Goal: Task Accomplishment & Management: Use online tool/utility

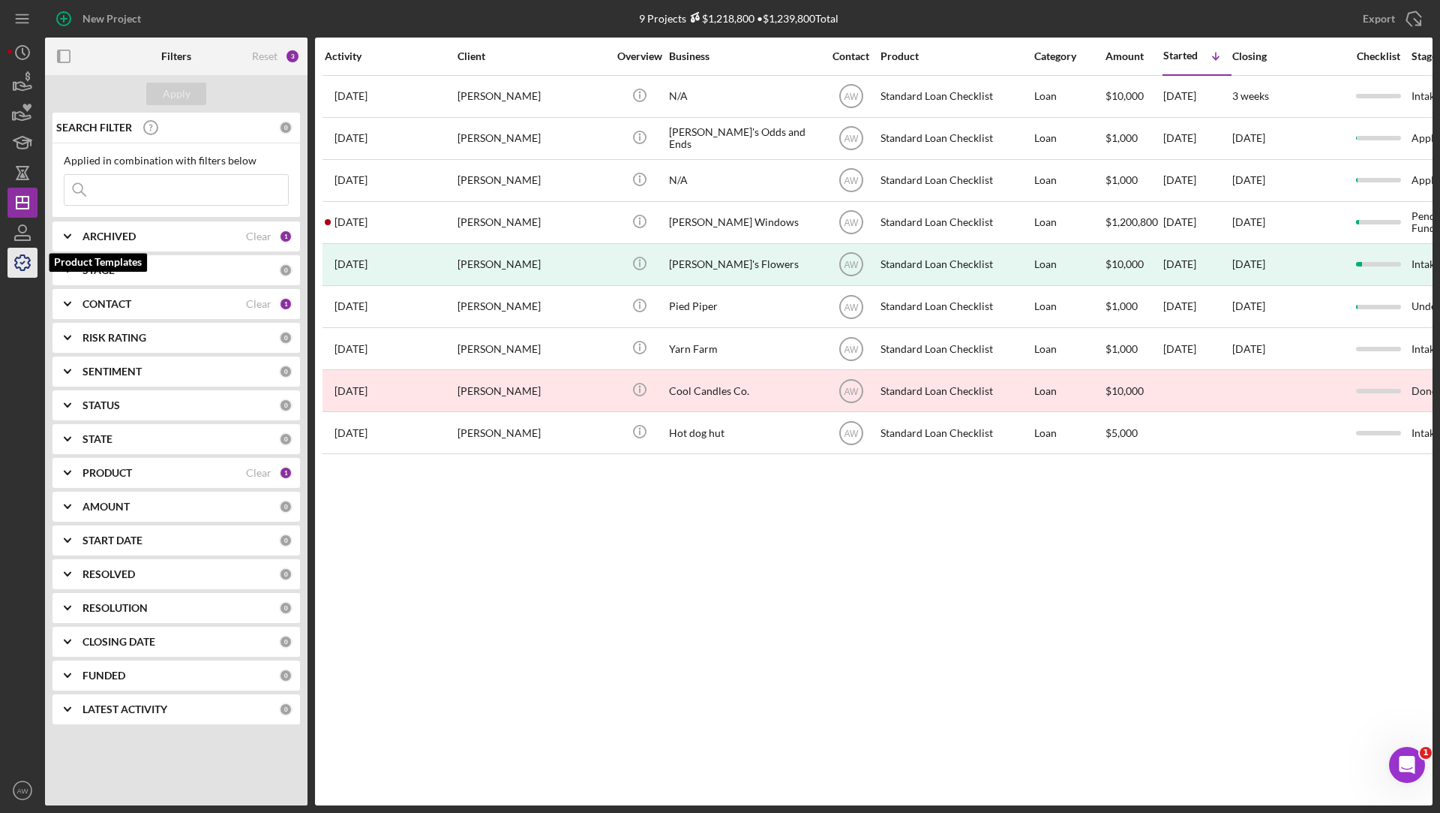
click at [17, 258] on icon "button" at bounding box center [23, 263] width 38 height 38
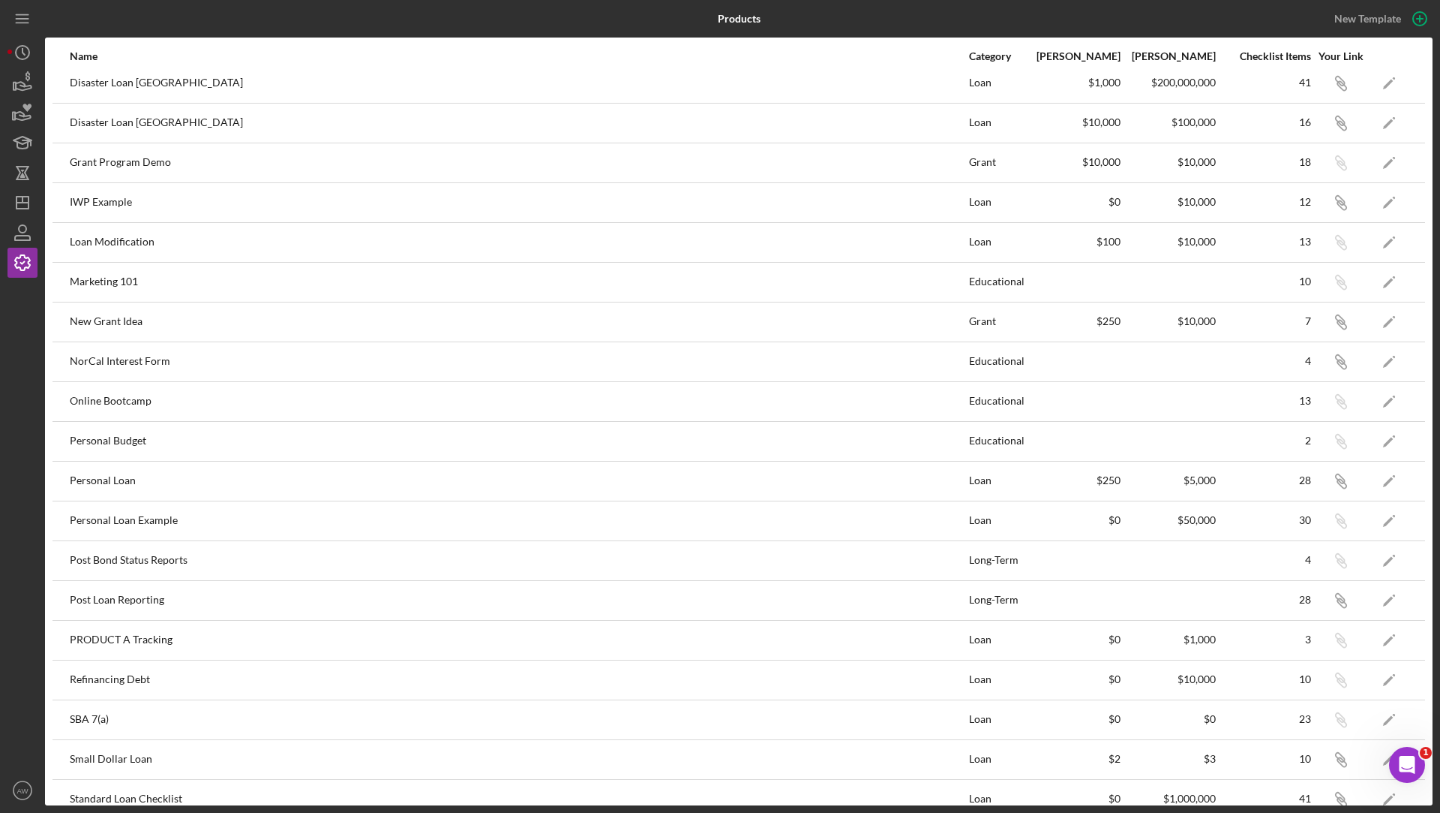
scroll to position [503, 0]
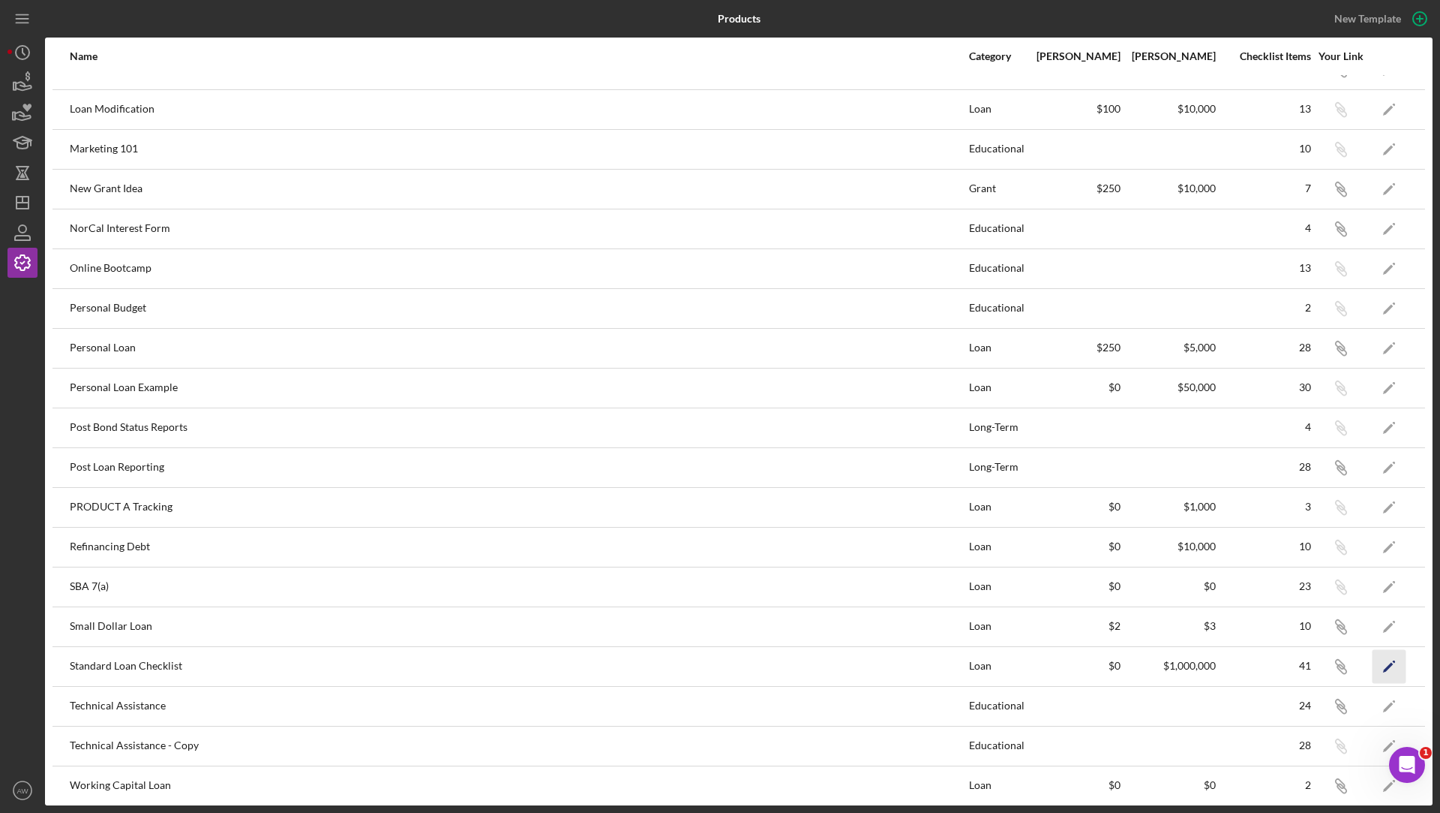
click at [1397, 656] on icon "Icon/Edit" at bounding box center [1390, 666] width 34 height 34
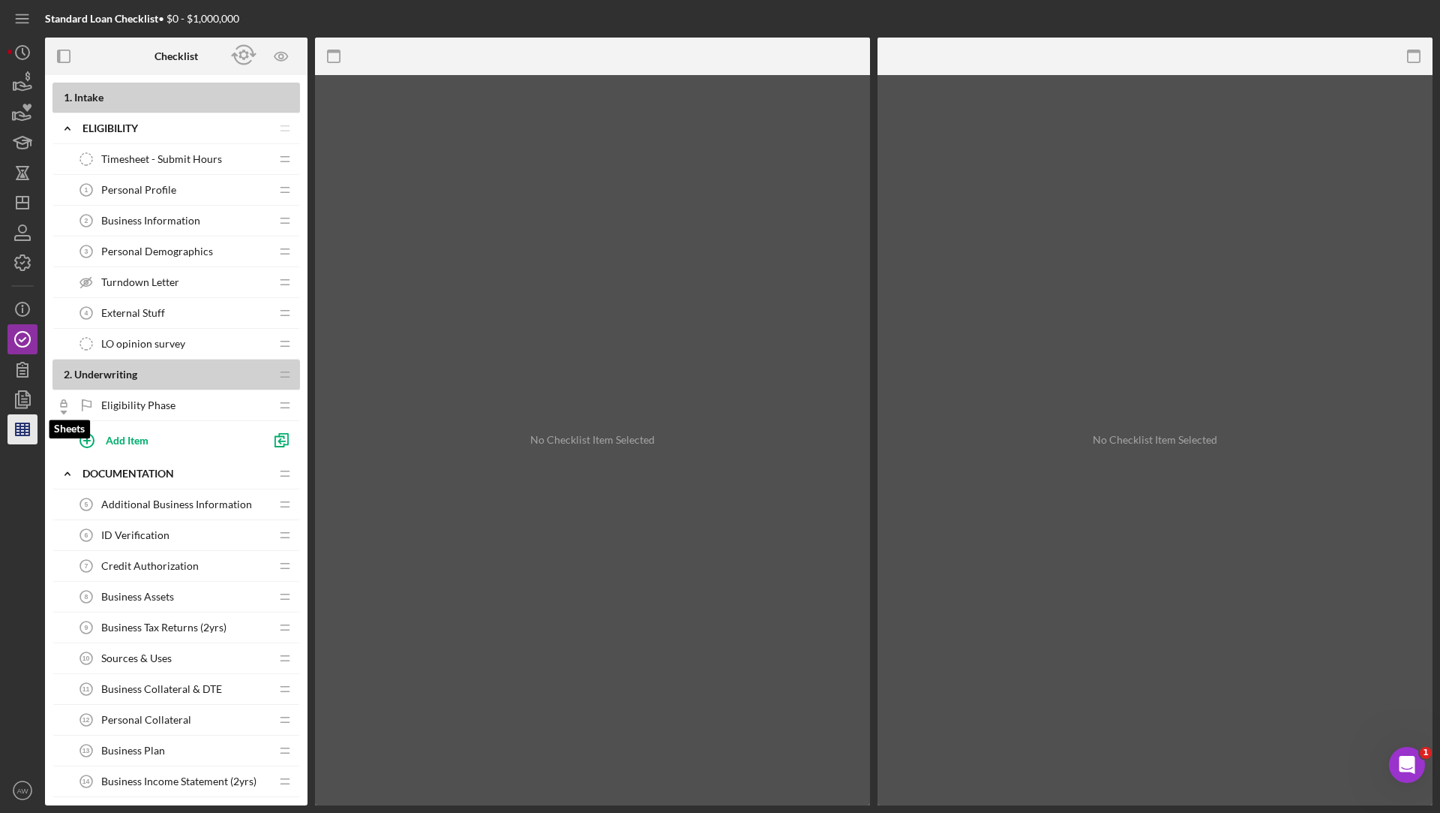
click at [19, 432] on line "button" at bounding box center [23, 432] width 14 height 0
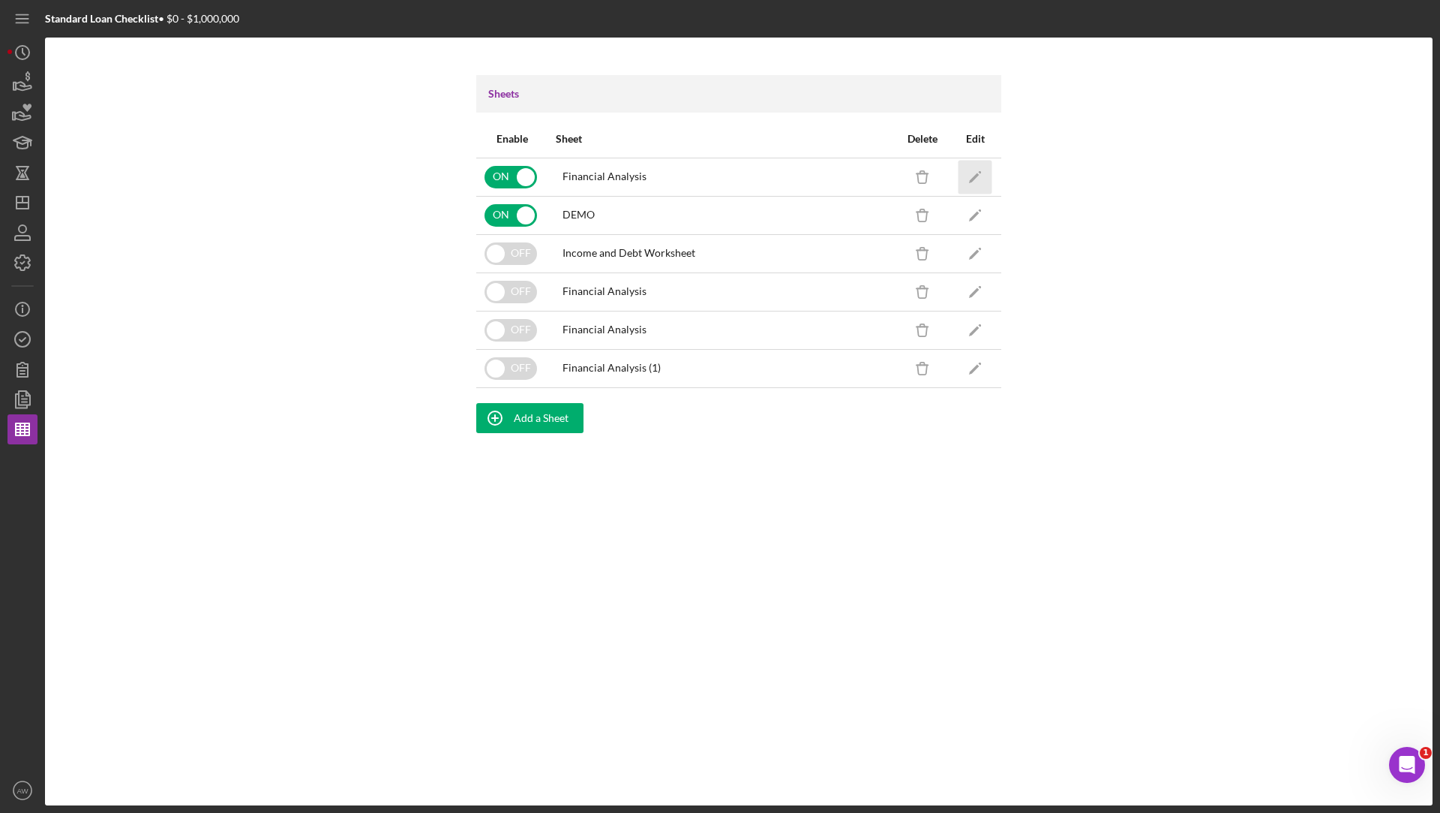
click at [979, 175] on icon "Icon/Edit" at bounding box center [976, 177] width 34 height 34
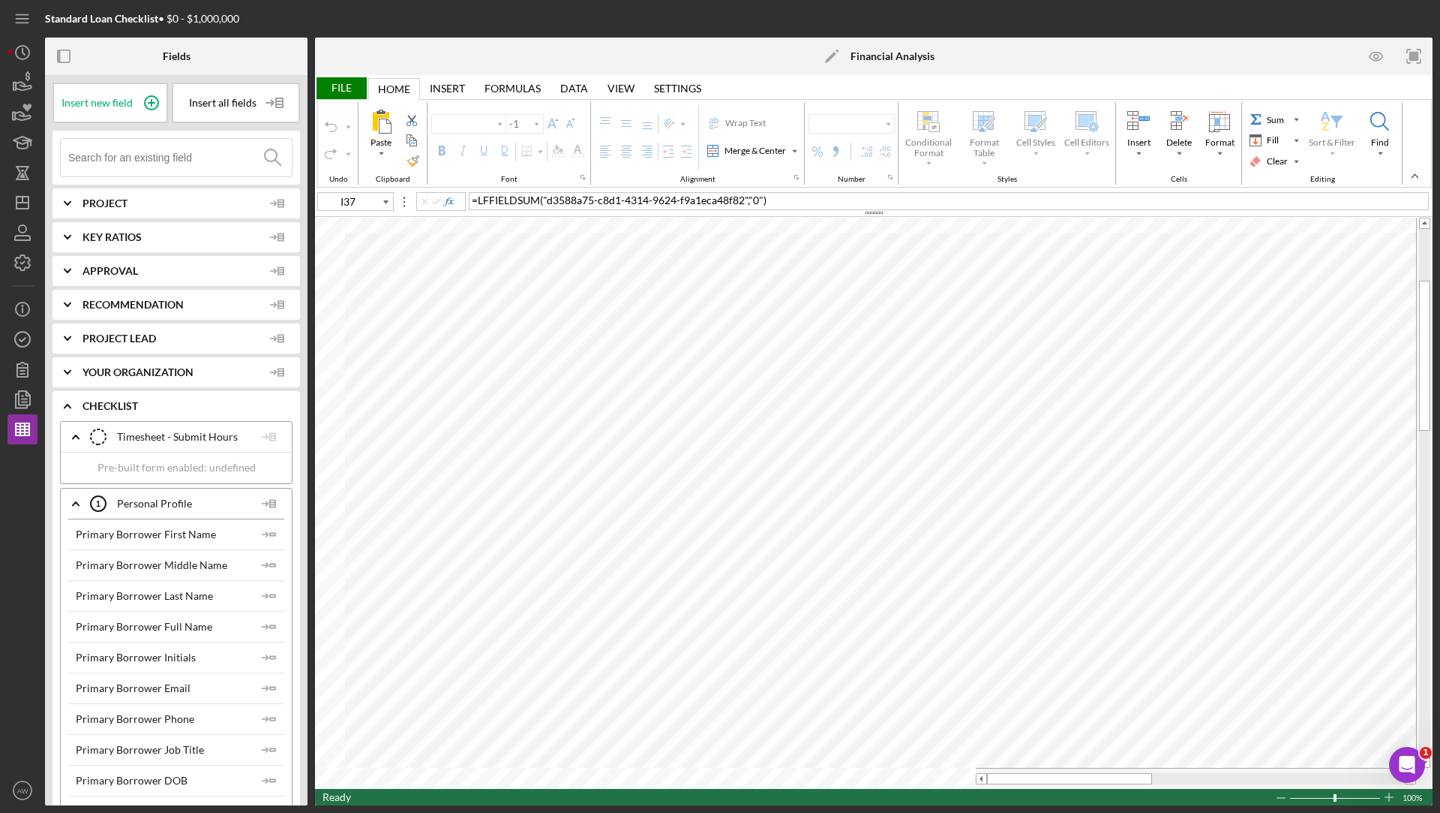
type input "Calibri"
type input "11"
type input "G24"
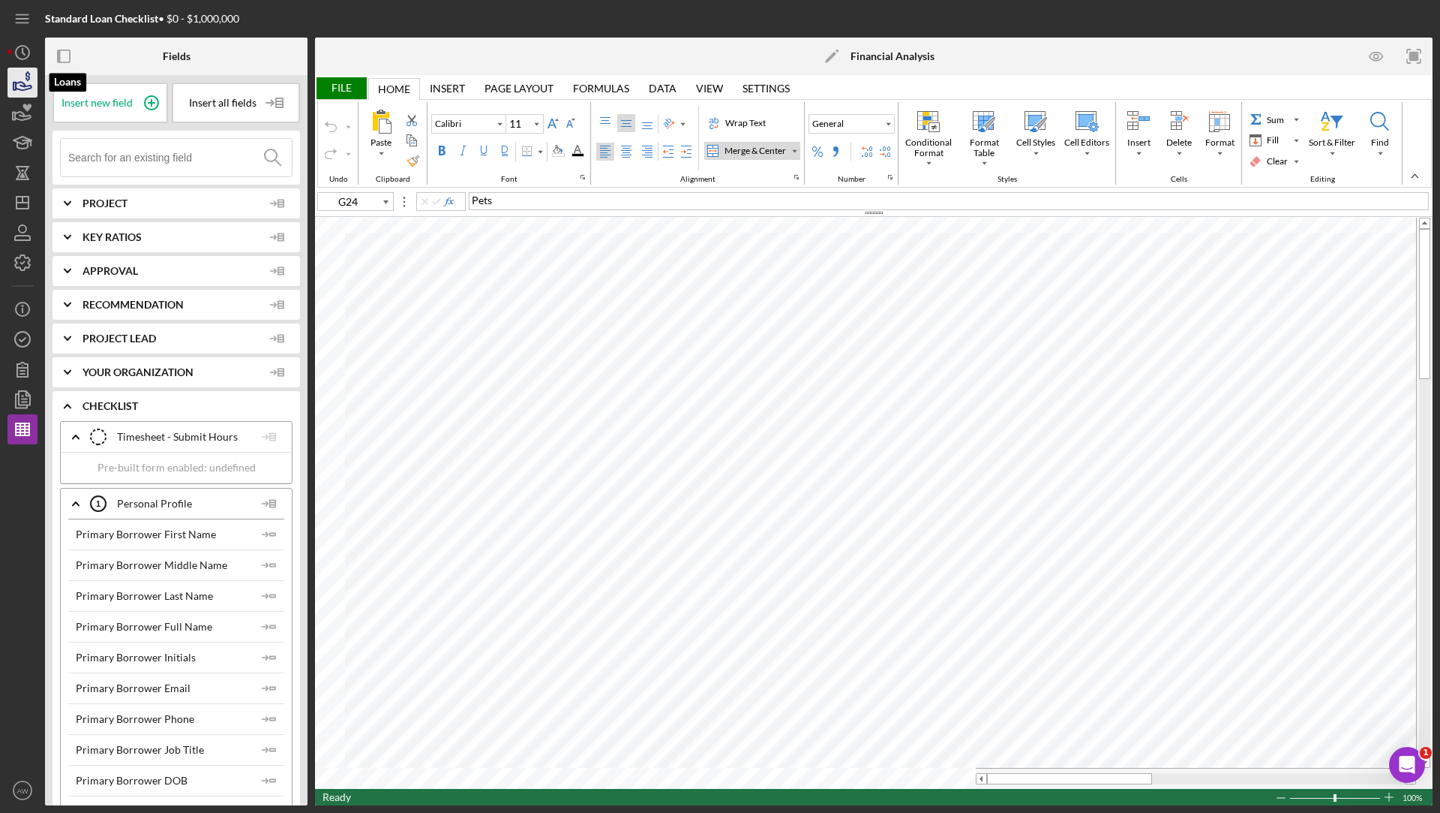
click at [23, 84] on icon "button" at bounding box center [24, 86] width 16 height 8
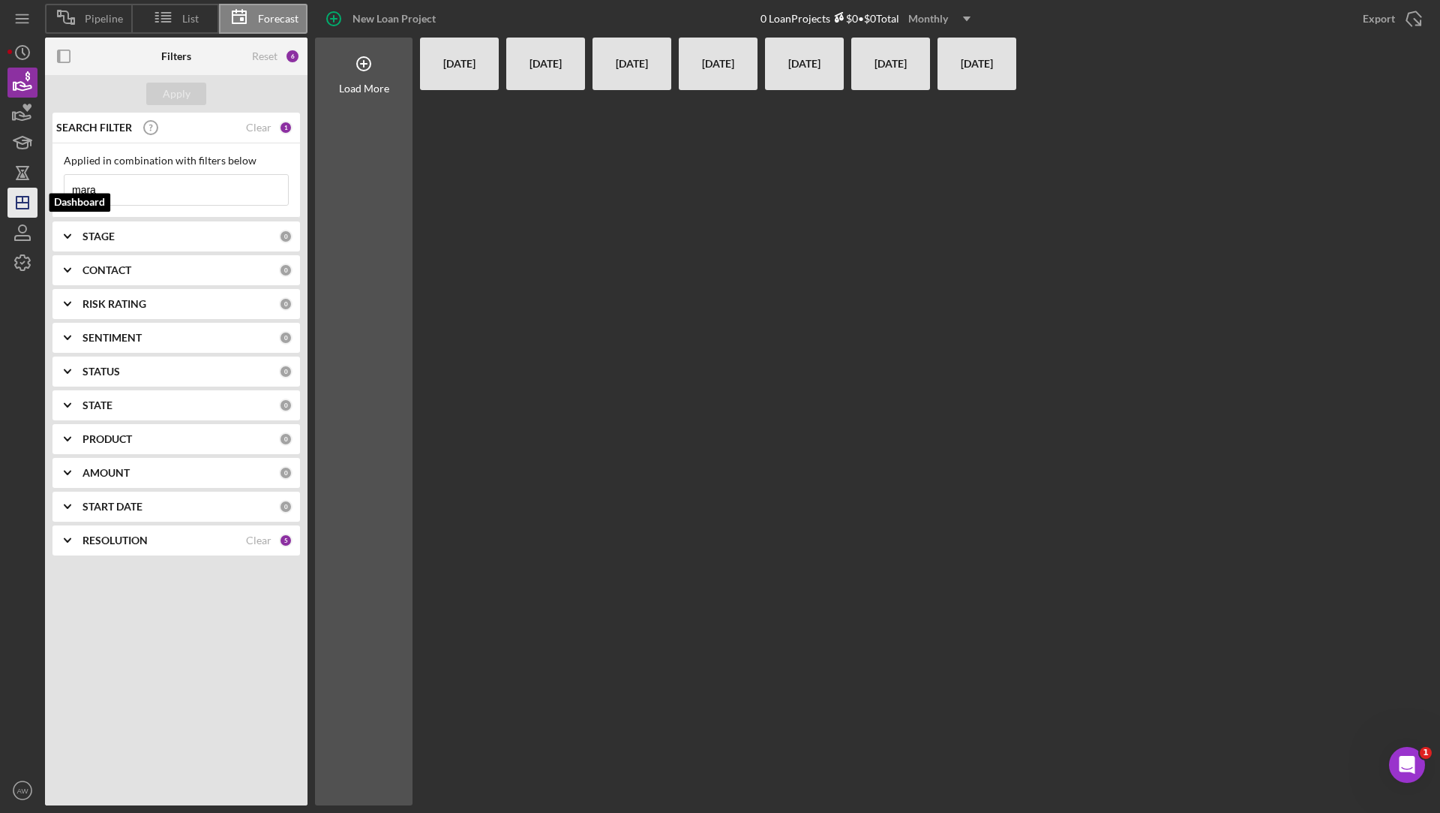
click at [20, 203] on line "button" at bounding box center [23, 203] width 12 height 0
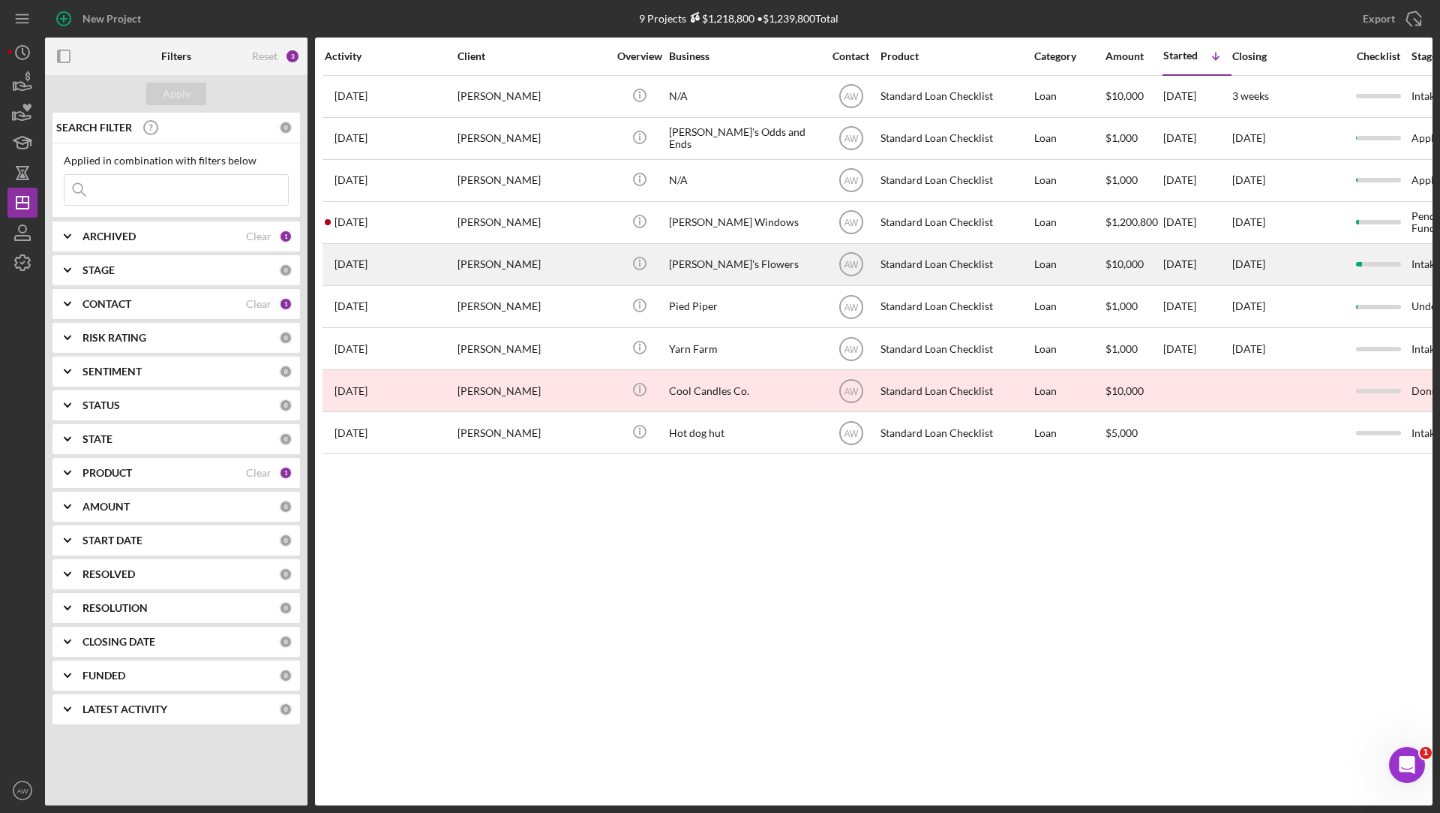
click at [410, 248] on div "[DATE] [PERSON_NAME]" at bounding box center [390, 265] width 131 height 40
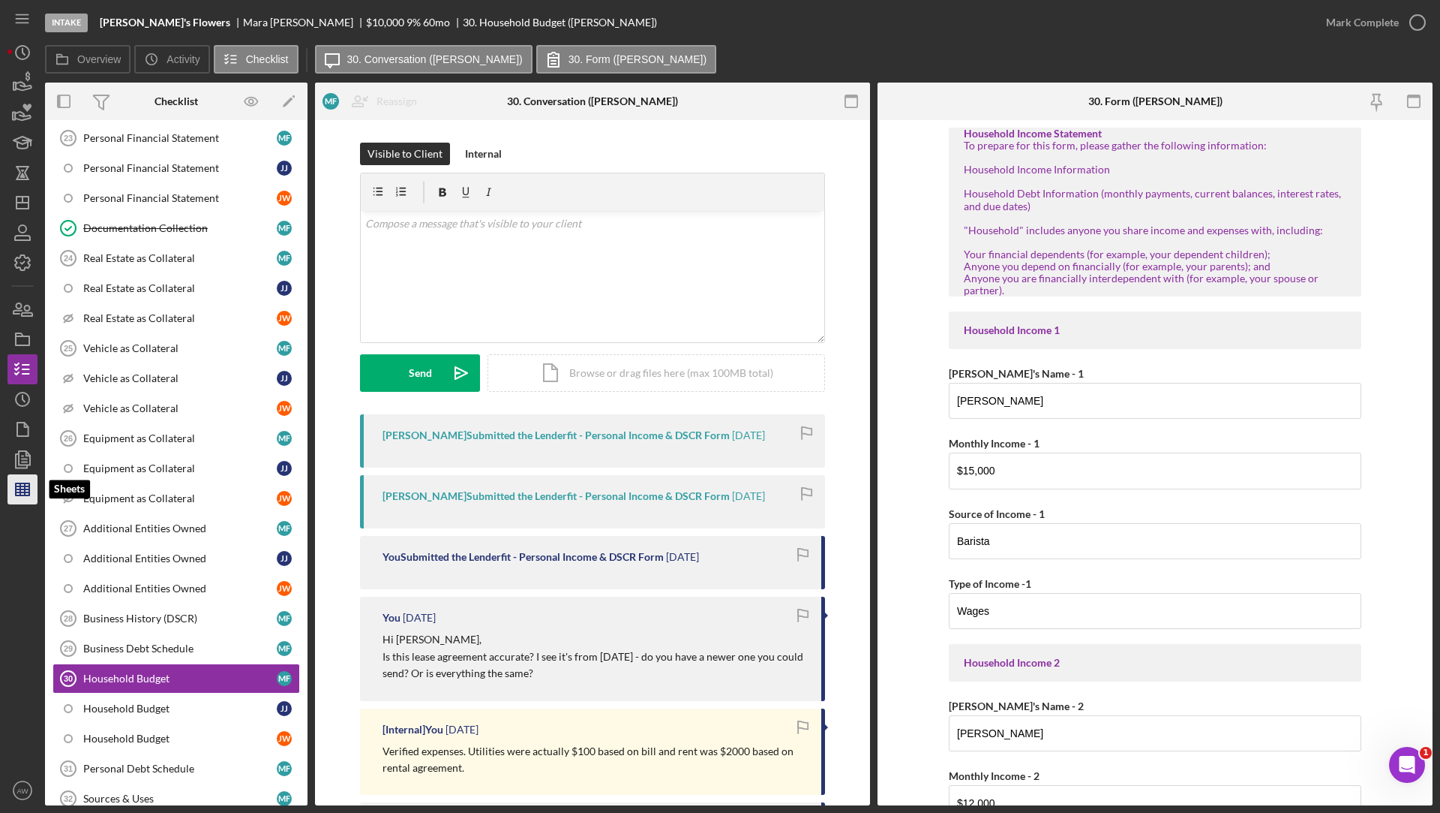
scroll to position [759, 0]
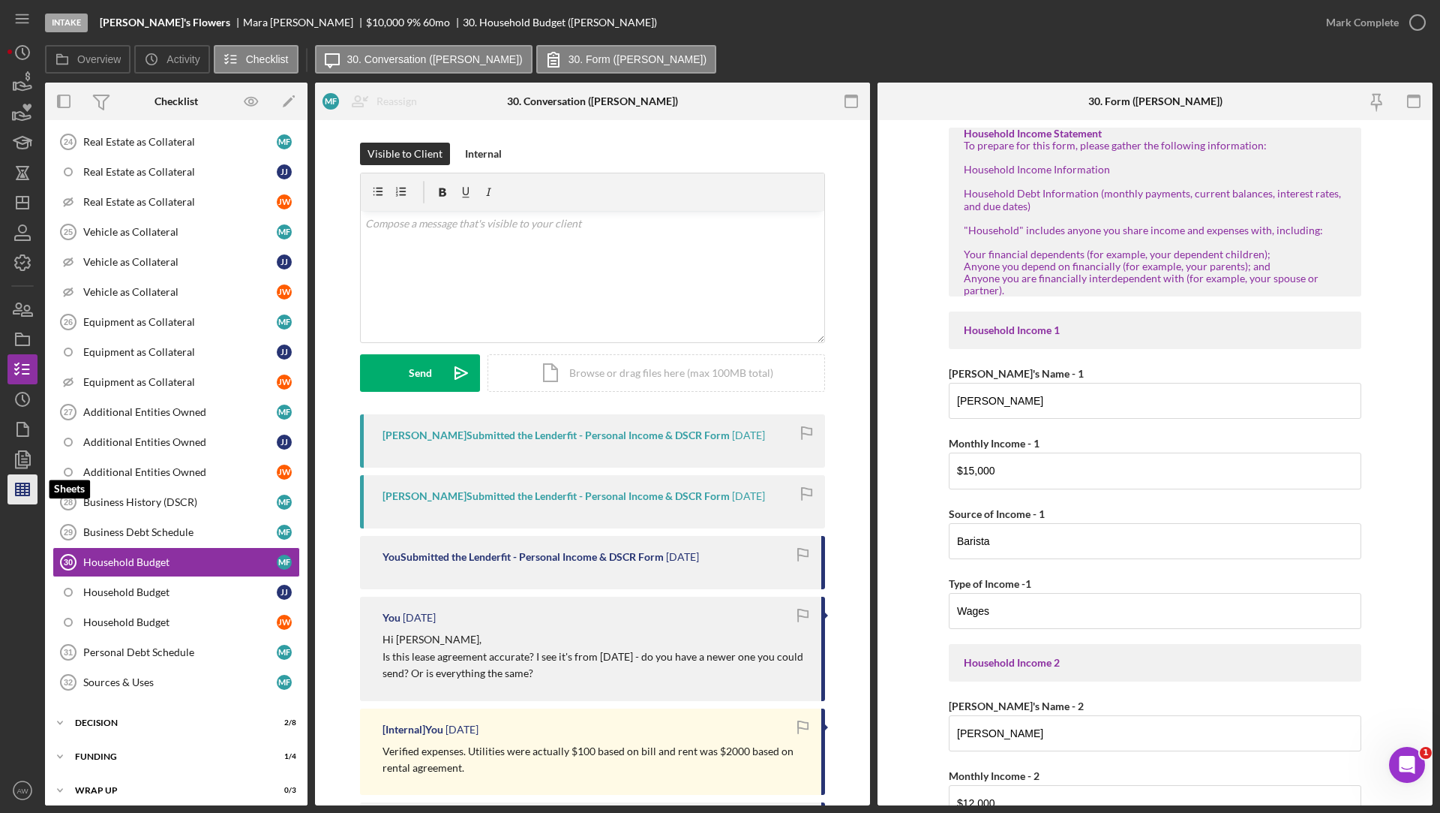
click at [23, 489] on line "button" at bounding box center [23, 489] width 14 height 0
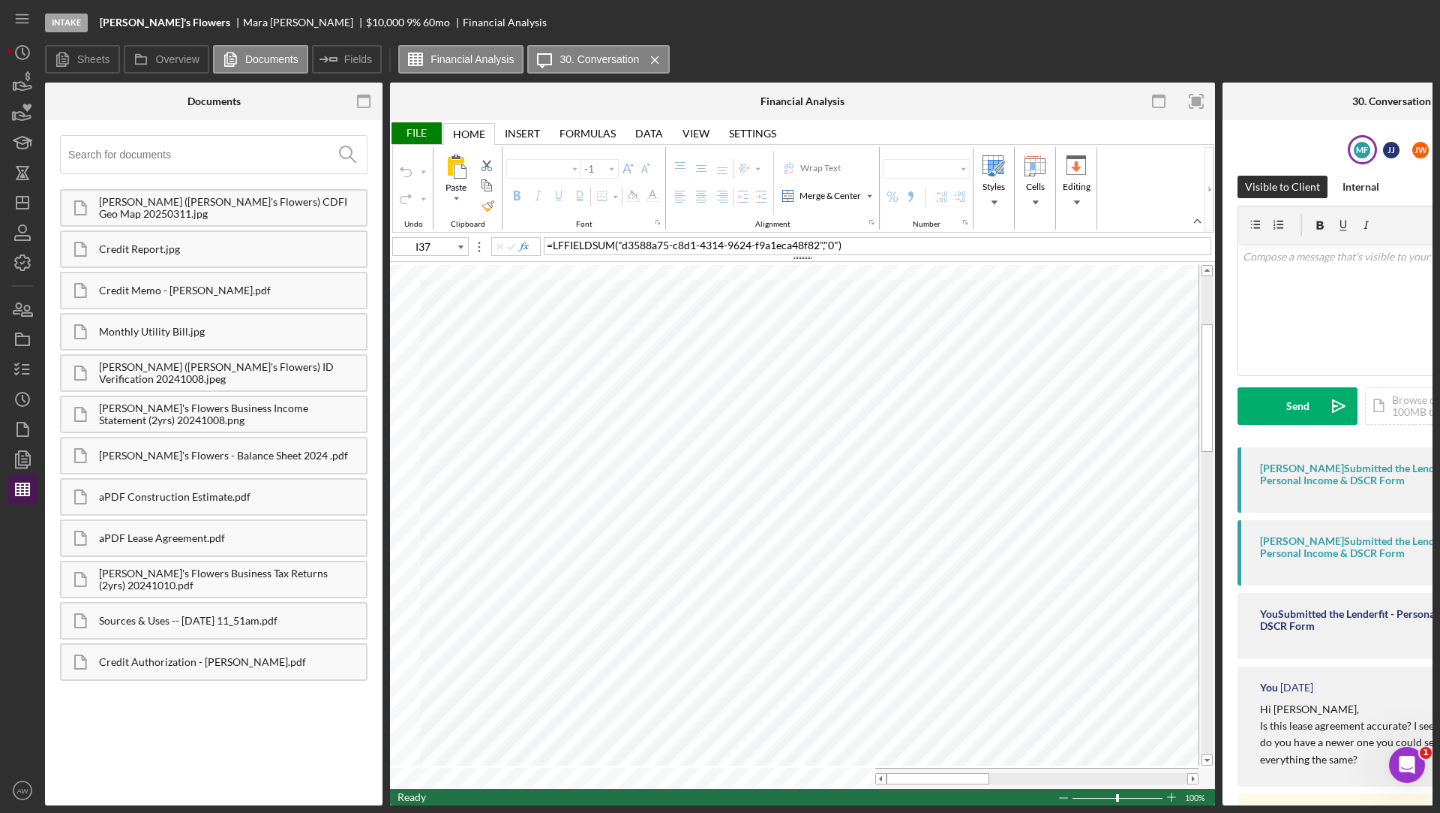
type input "Calibri"
type input "11"
type input "D48"
click at [149, 159] on input at bounding box center [217, 155] width 299 height 38
click at [341, 56] on icon "Icon/Insert Field" at bounding box center [330, 60] width 38 height 38
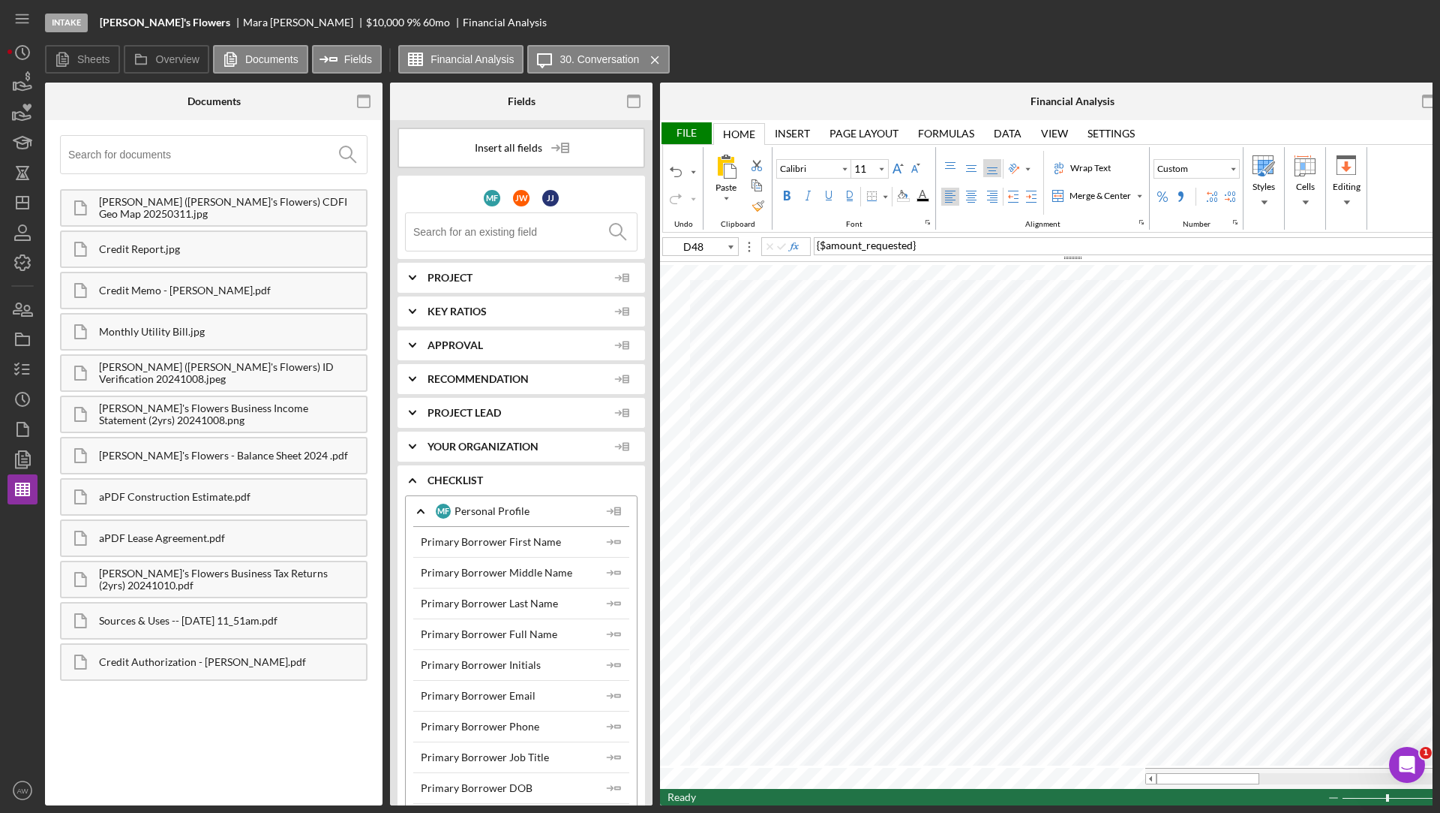
click at [452, 239] on input at bounding box center [525, 232] width 224 height 38
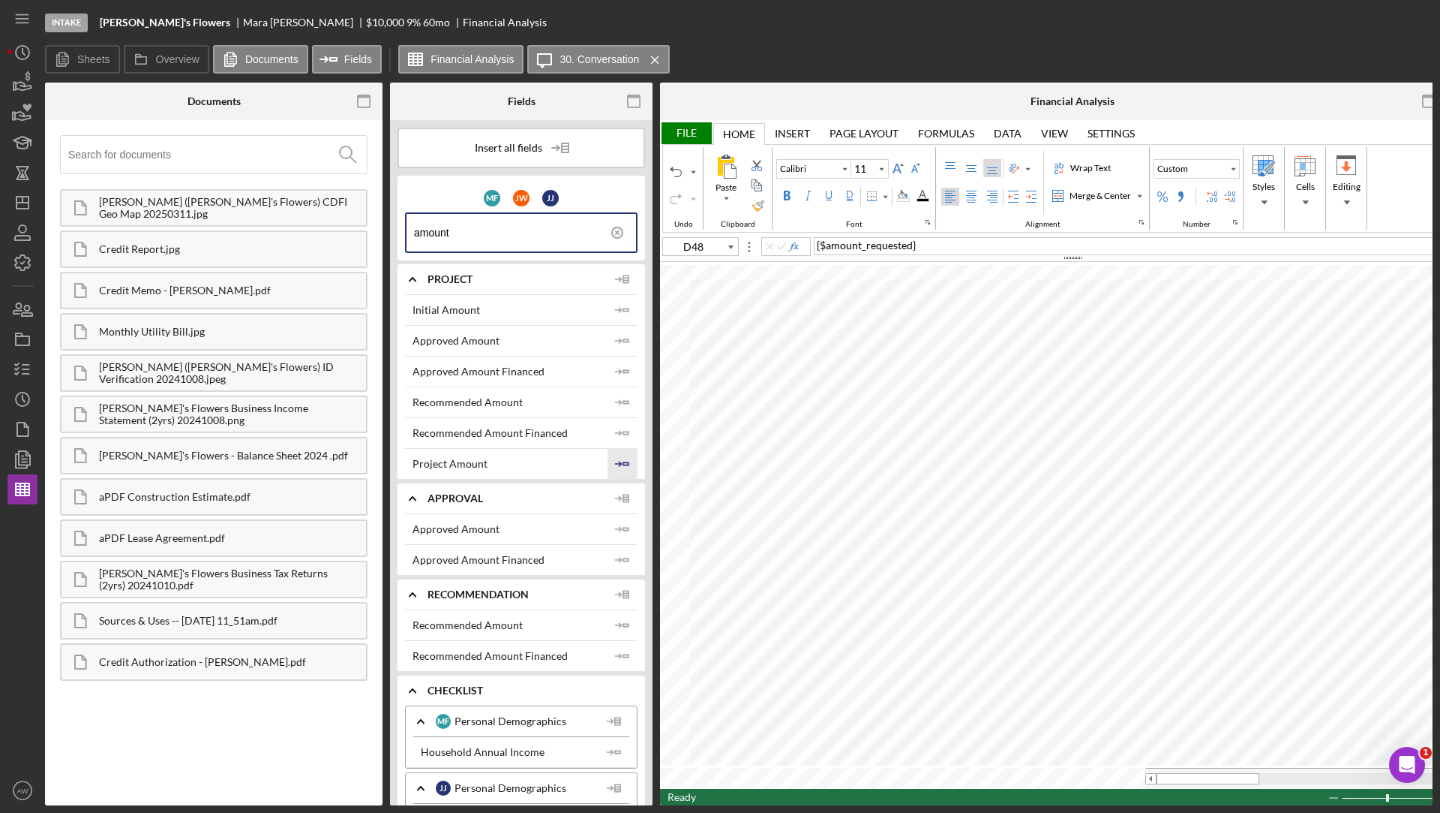
type input "amount"
click at [614, 456] on icon "Icon/Insert Field" at bounding box center [623, 464] width 30 height 30
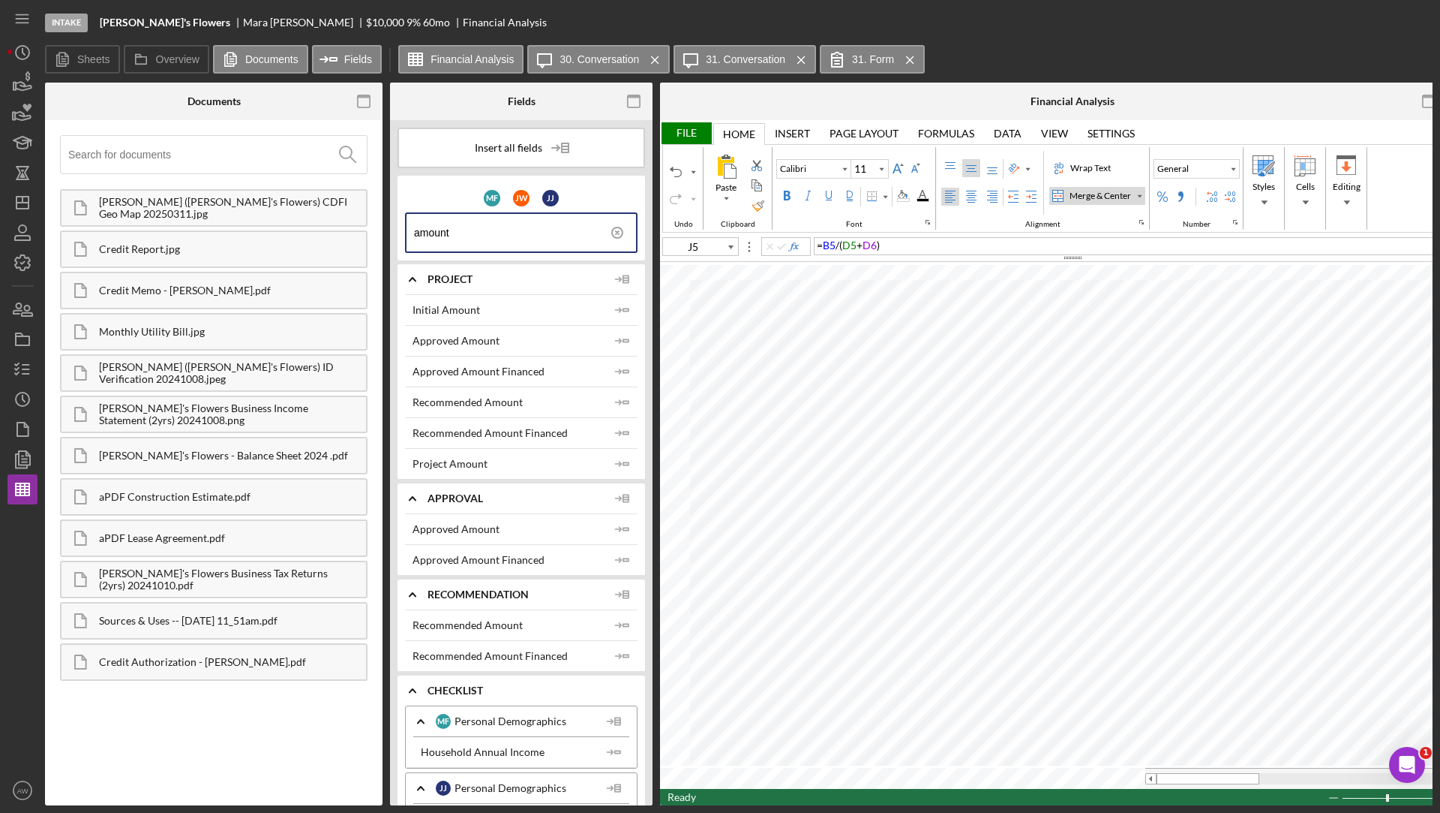
type input "L9"
type input "10"
type input "D15"
click at [20, 398] on icon "Icon/History" at bounding box center [23, 399] width 38 height 38
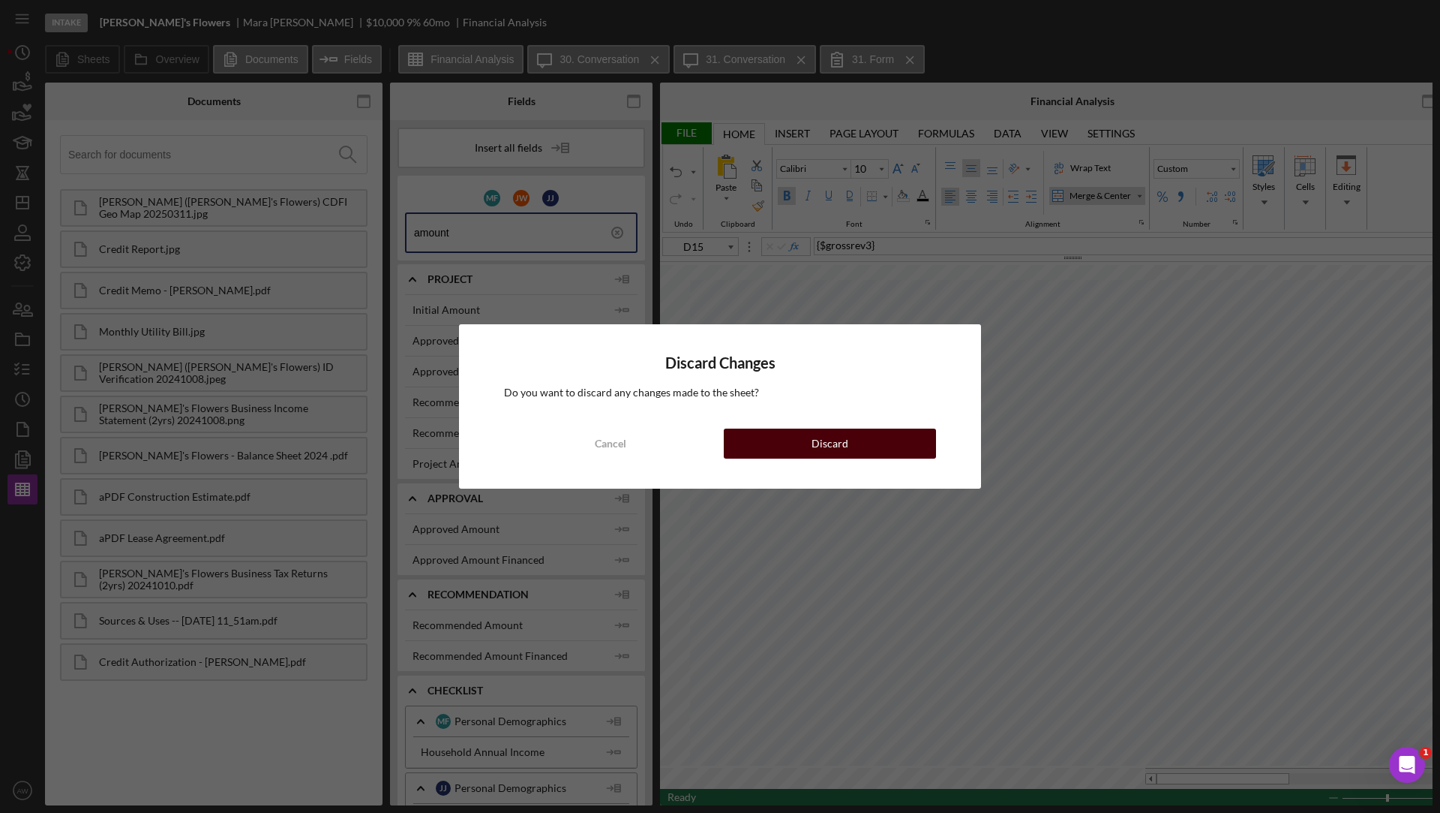
click at [819, 451] on div "Discard" at bounding box center [830, 443] width 37 height 30
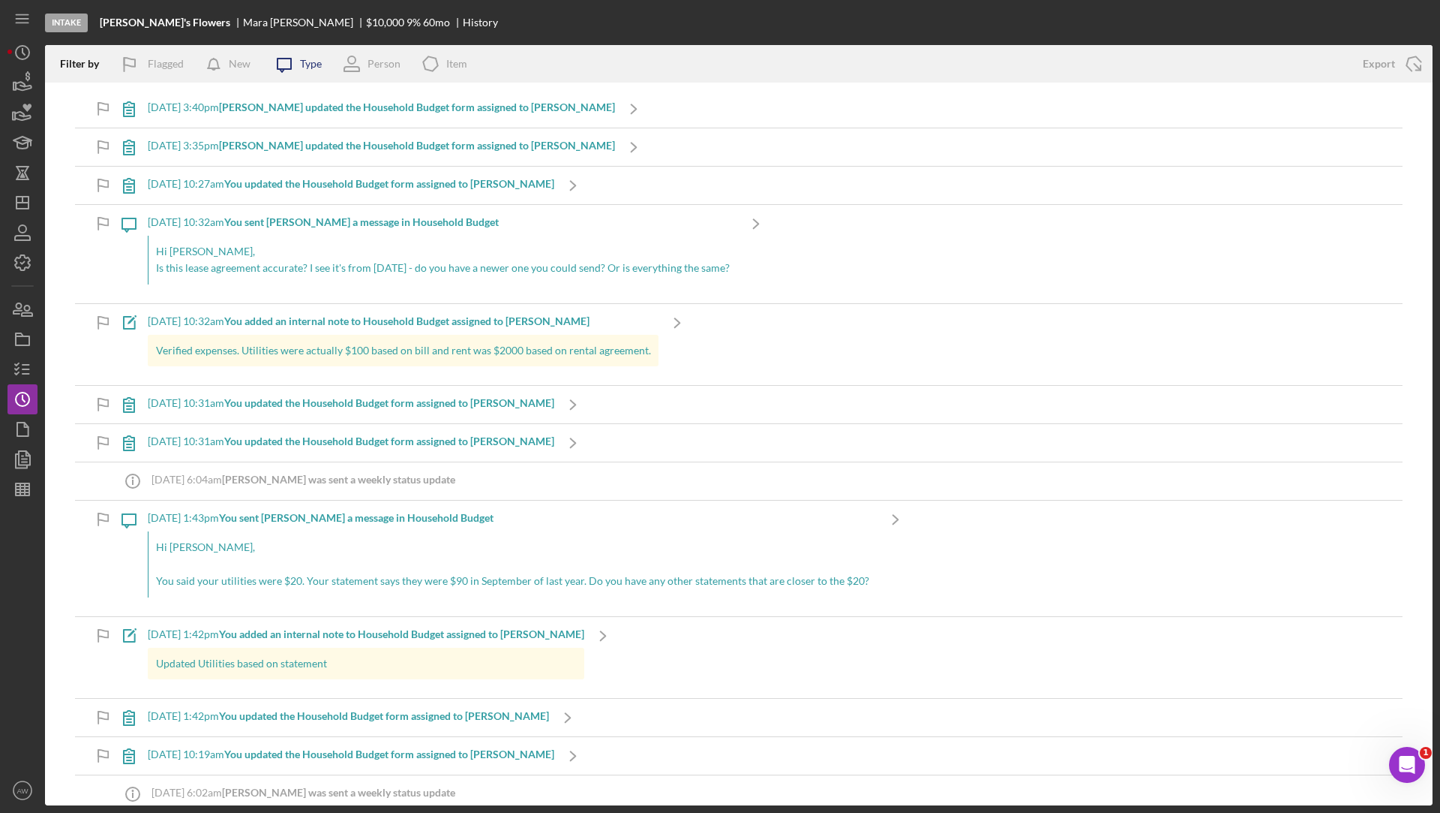
click at [283, 54] on icon "Icon/Message" at bounding box center [285, 64] width 38 height 38
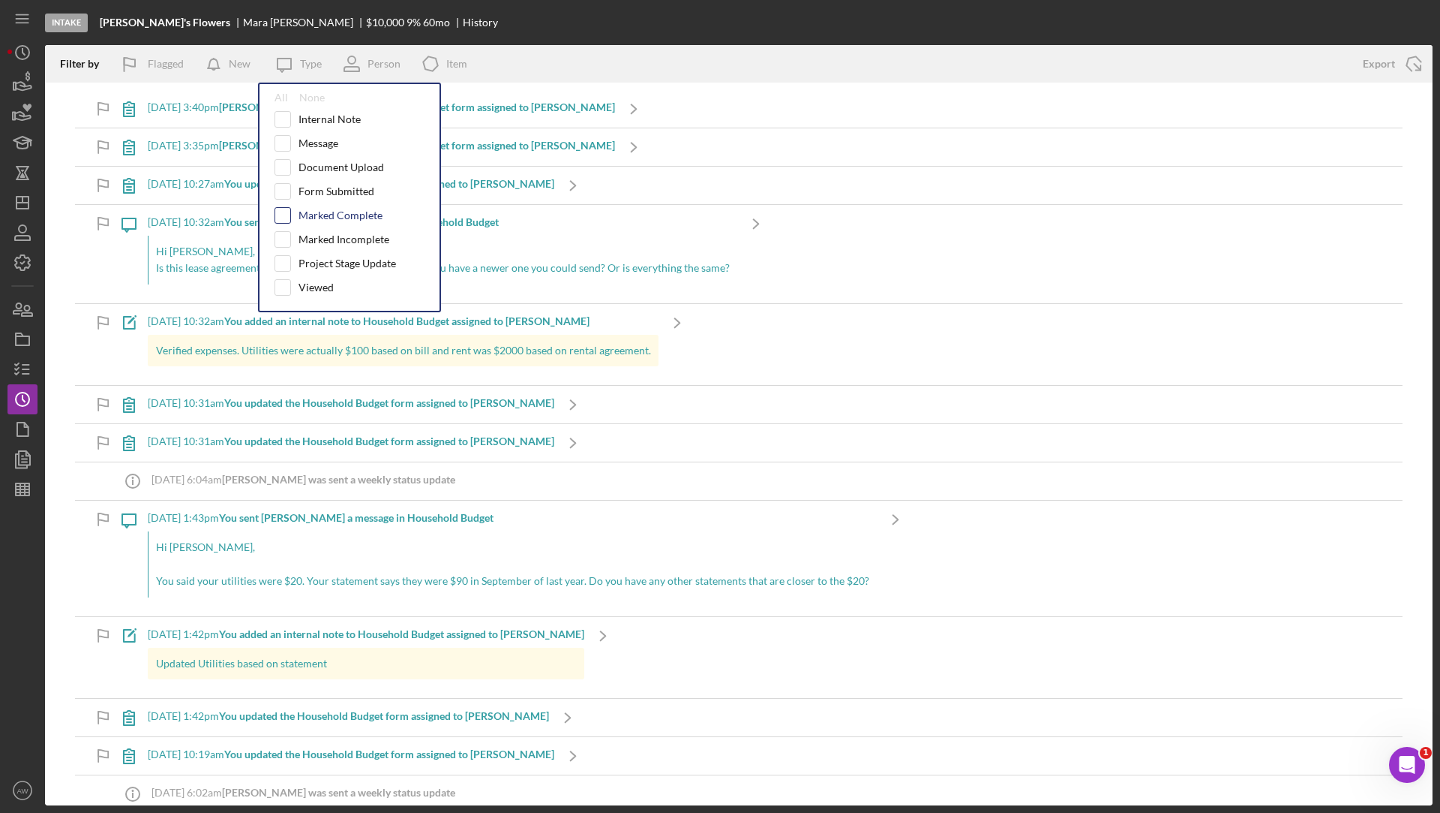
click at [281, 211] on input "checkbox" at bounding box center [282, 215] width 15 height 15
checkbox input "true"
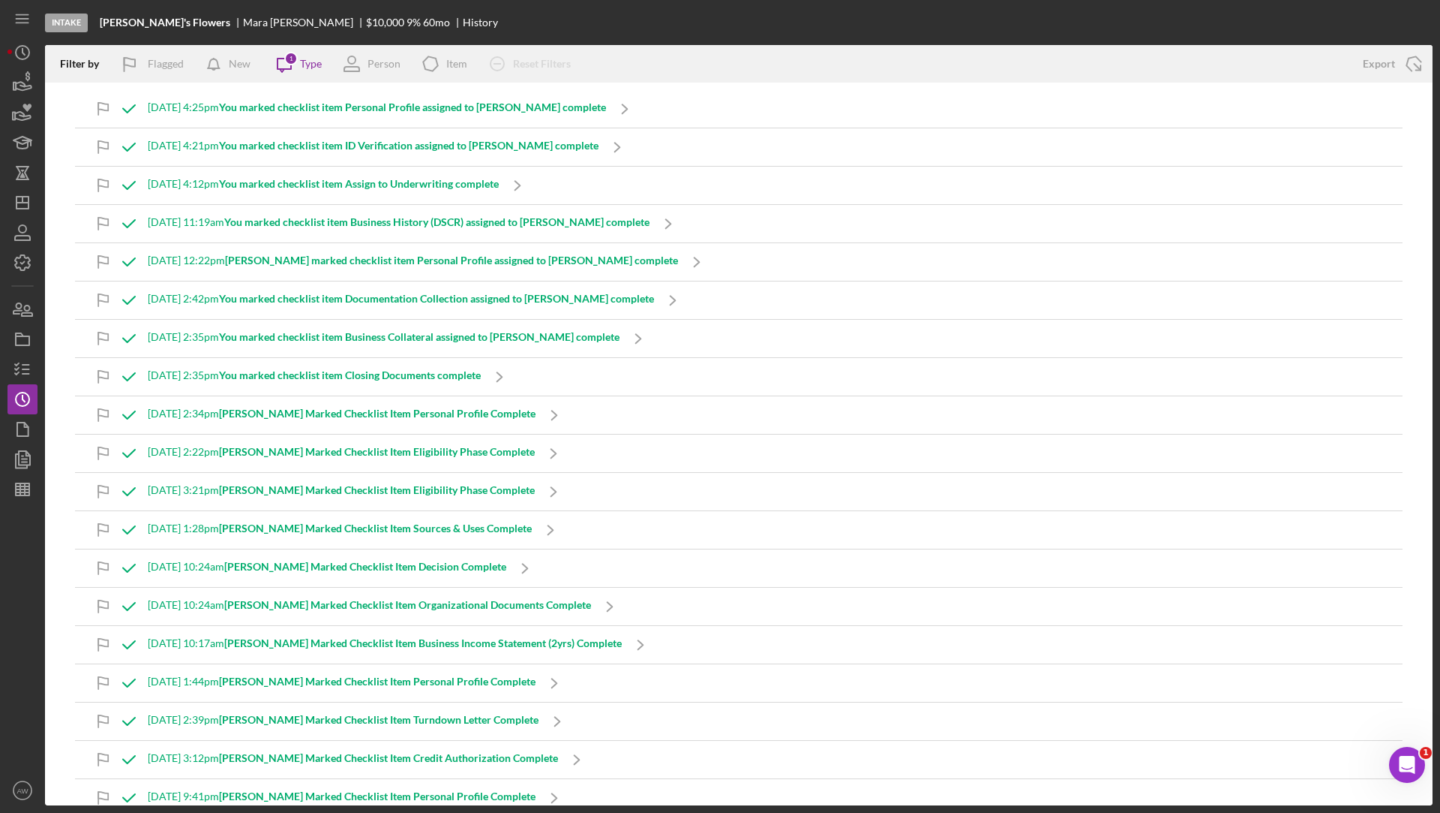
click at [766, 54] on div "Filter by Flagged New Icon/Message 1 Type Person Icon/Product Item Icon/Clear A…" at bounding box center [696, 64] width 1303 height 38
click at [1389, 61] on div "Export" at bounding box center [1379, 64] width 32 height 30
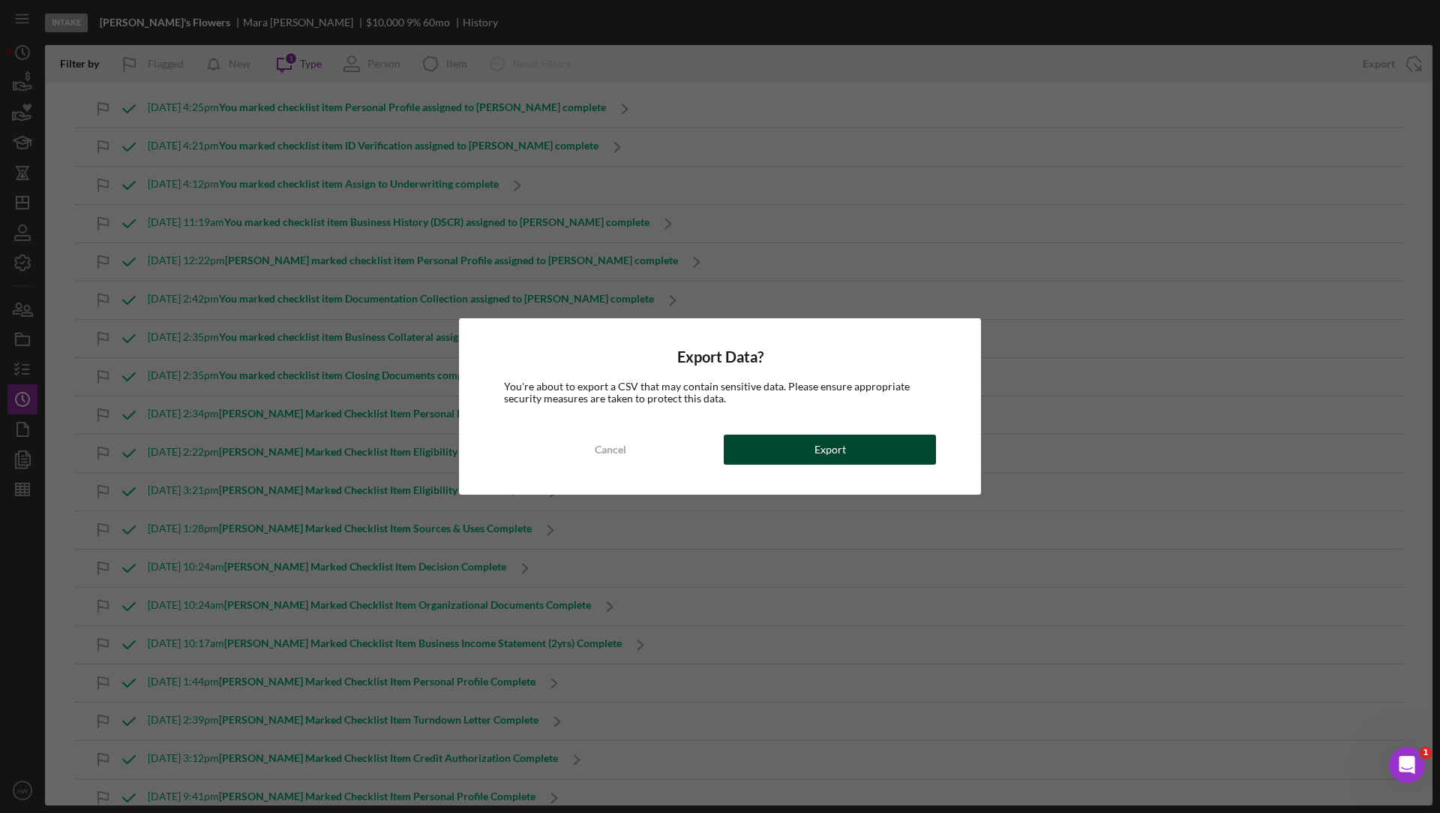
click at [851, 464] on div "Cancel Export" at bounding box center [720, 449] width 432 height 30
click at [791, 450] on button "Export" at bounding box center [830, 449] width 212 height 30
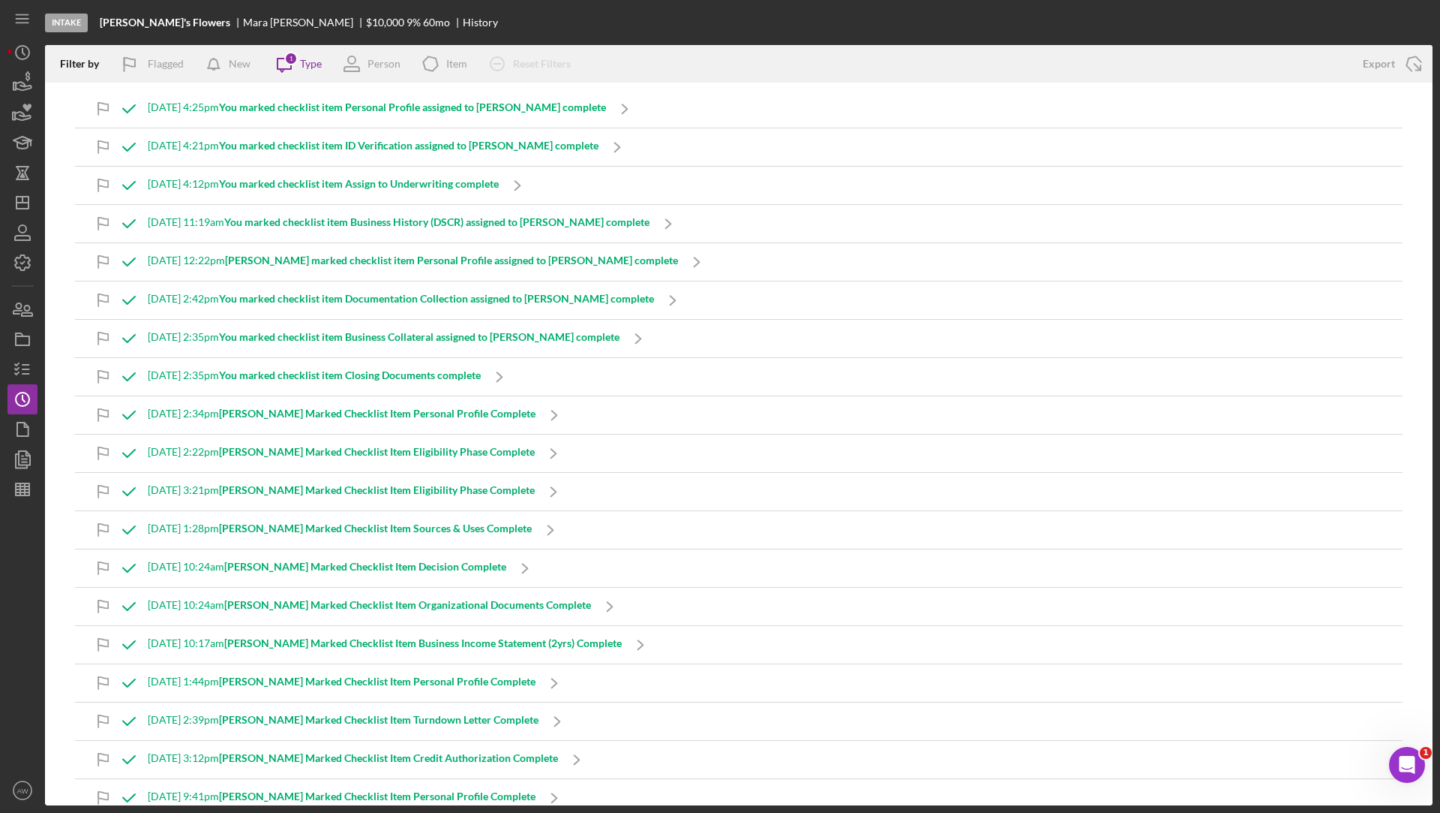
click at [934, 143] on div "[DATE] 4:21pm You marked checklist item ID Verification assigned to [PERSON_NAM…" at bounding box center [739, 147] width 1328 height 38
click at [1201, 64] on div "Filter by Flagged New Icon/Message 1 Type Person Icon/Product Item Icon/Clear A…" at bounding box center [696, 64] width 1303 height 38
